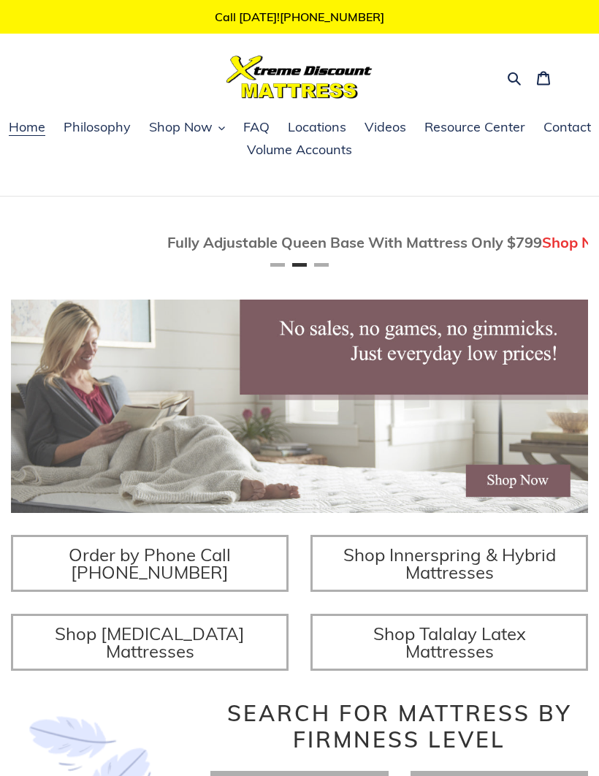
scroll to position [0, 577]
click at [194, 130] on span "Shop Now" at bounding box center [181, 127] width 64 height 18
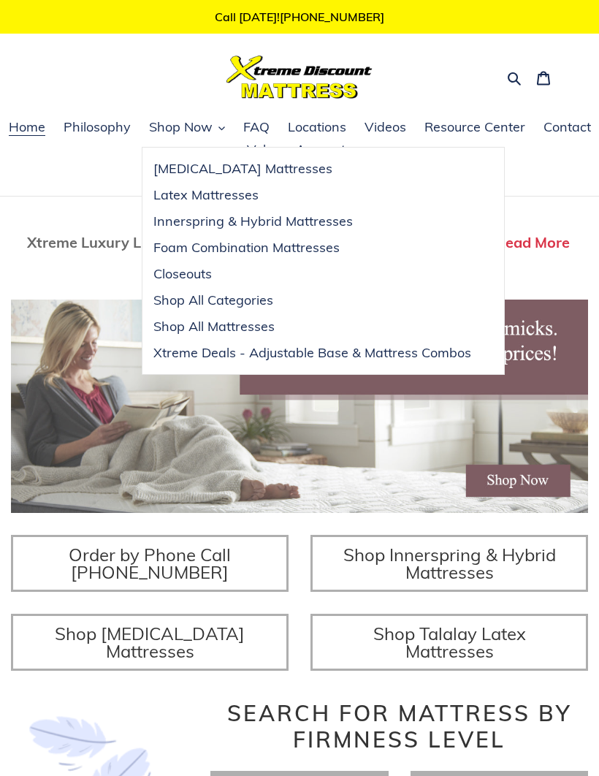
scroll to position [0, 1155]
click at [321, 357] on span "Xtreme Deals - Adjustable Base & Mattress Combos" at bounding box center [312, 353] width 318 height 18
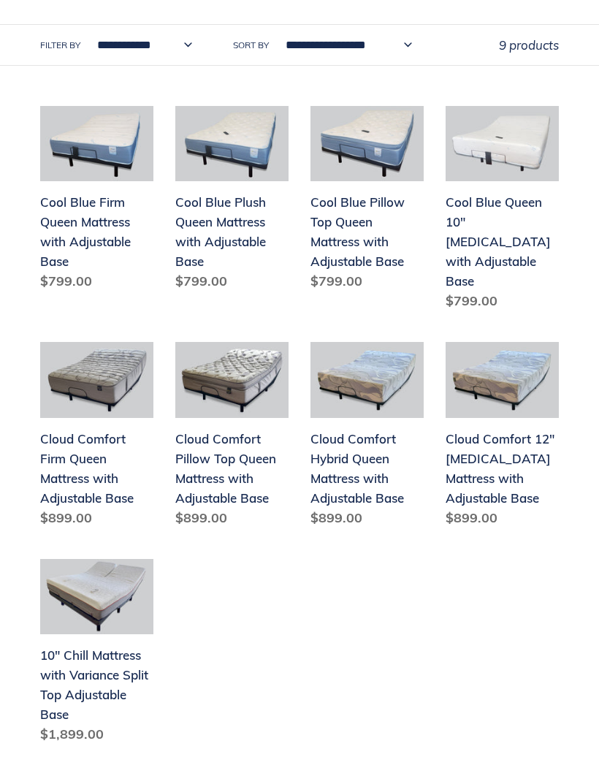
scroll to position [382, 0]
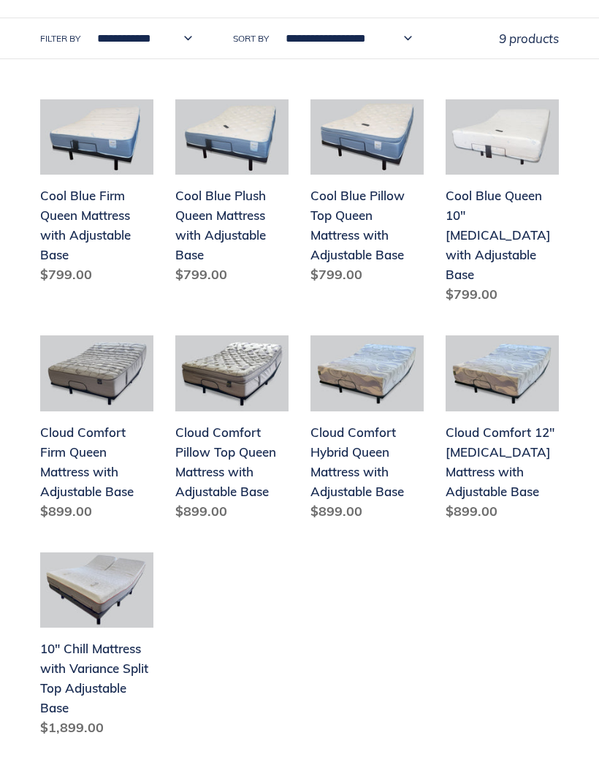
click at [104, 647] on link "10" Chill Mattress with Variance Split Top Adjustable Base" at bounding box center [96, 647] width 113 height 191
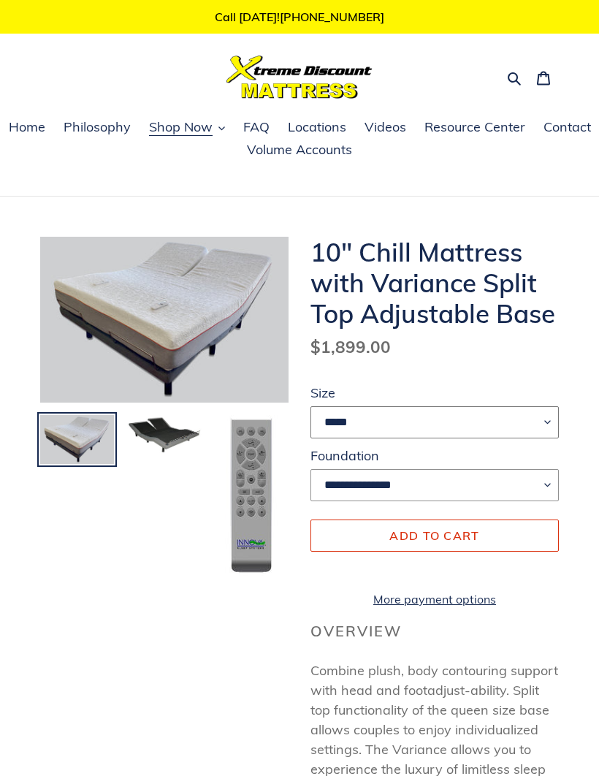
click at [535, 420] on select "*****" at bounding box center [435, 422] width 248 height 32
click at [543, 479] on select "**********" at bounding box center [435, 485] width 248 height 32
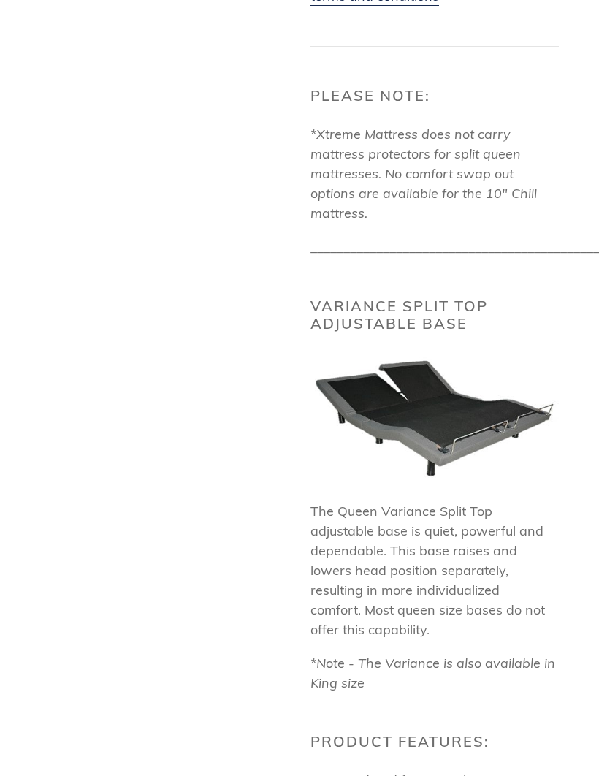
scroll to position [1447, 0]
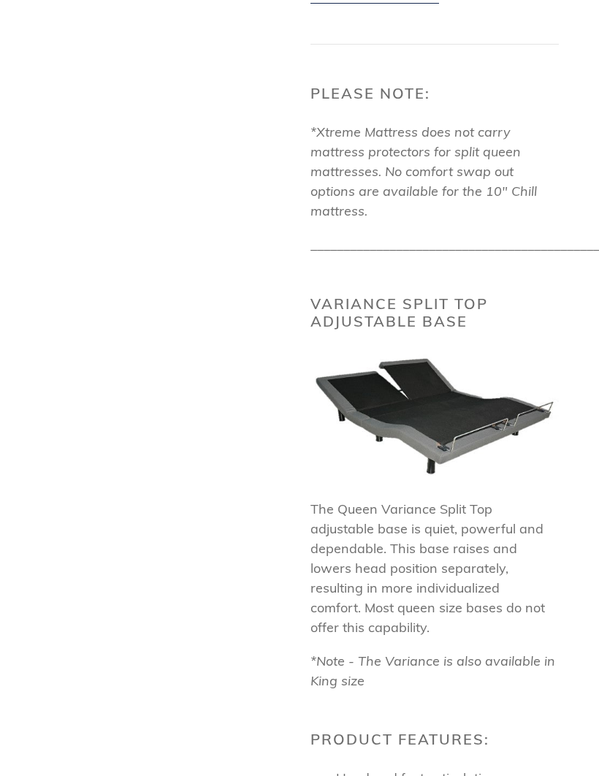
click at [482, 427] on img at bounding box center [435, 415] width 248 height 129
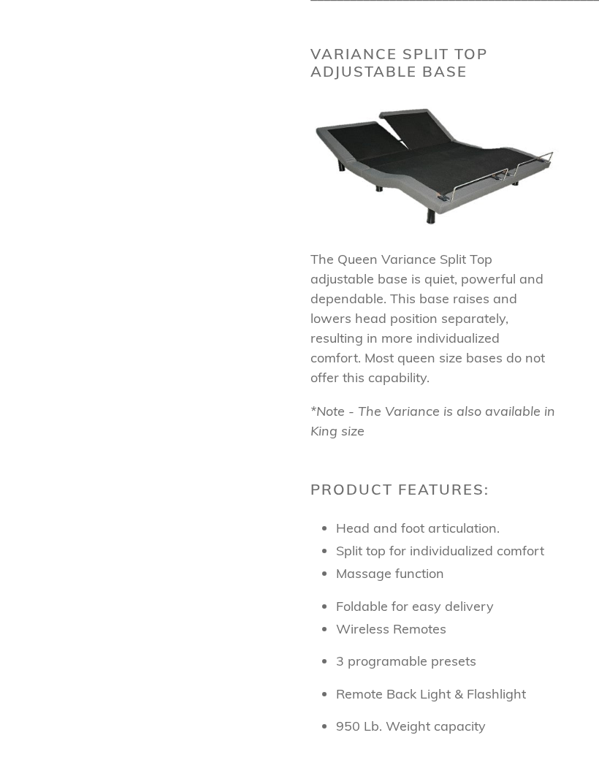
scroll to position [1651, 0]
